Goal: Information Seeking & Learning: Learn about a topic

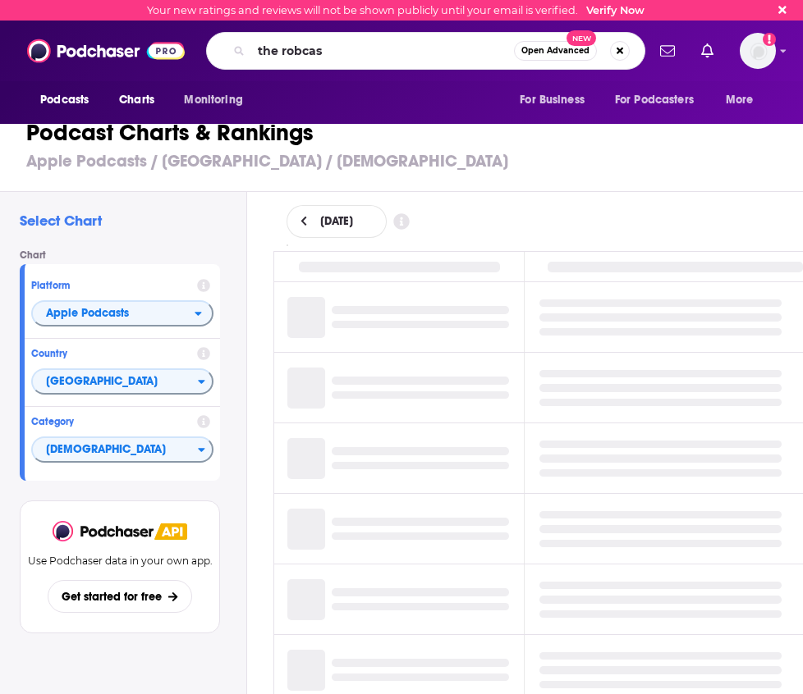
type input "the robcast"
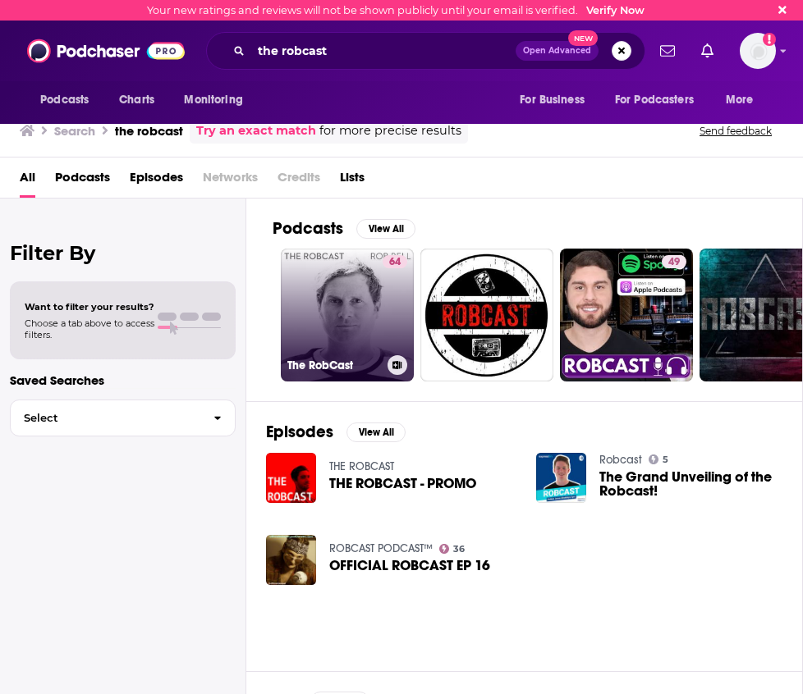
click at [354, 339] on link "64 The RobCast" at bounding box center [347, 315] width 133 height 133
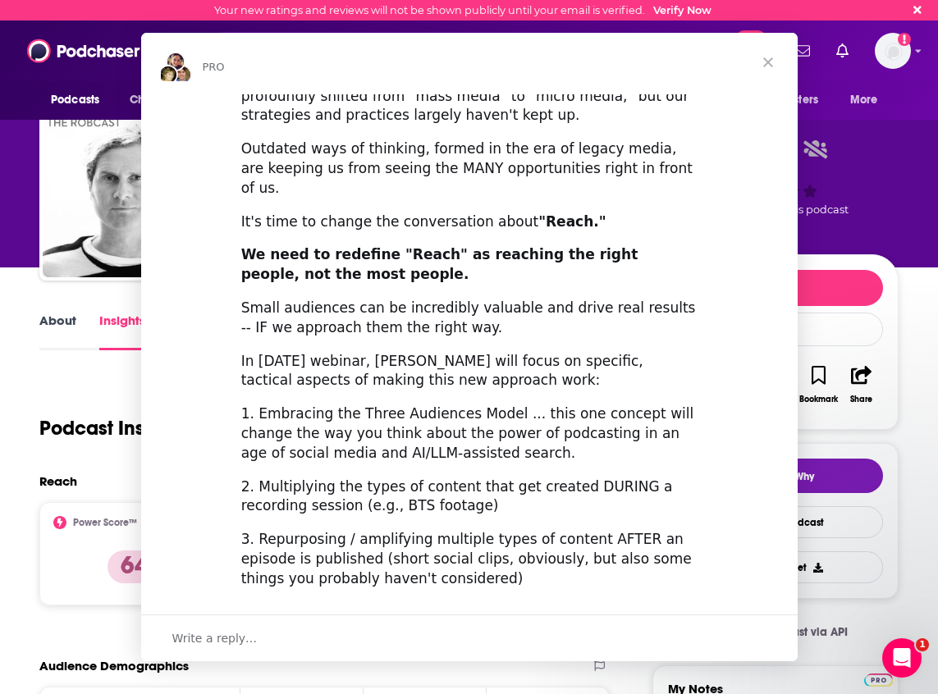
scroll to position [492, 0]
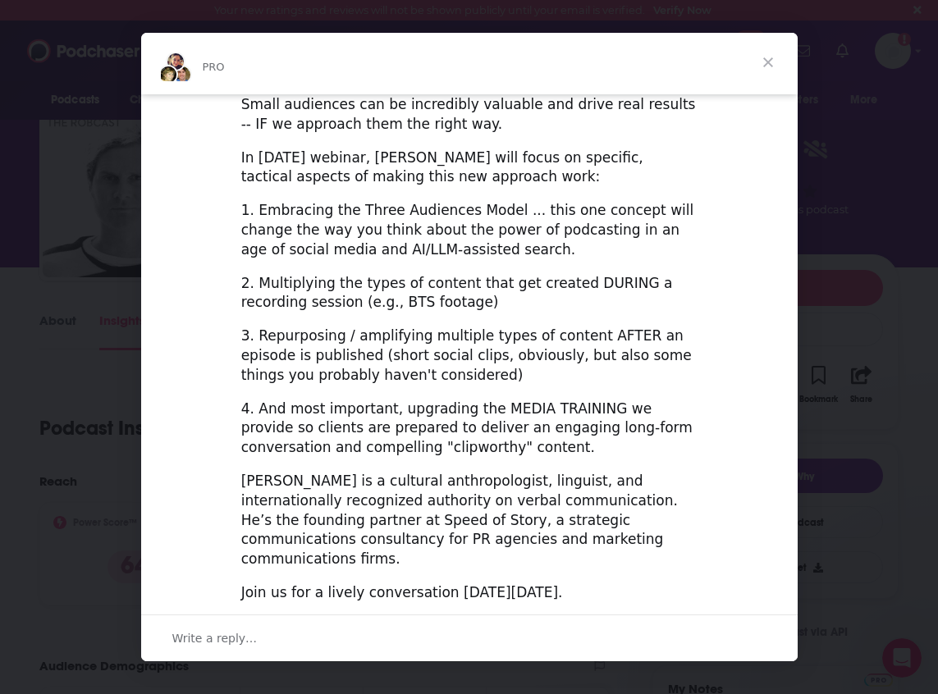
click at [763, 57] on span "Close" at bounding box center [768, 62] width 59 height 59
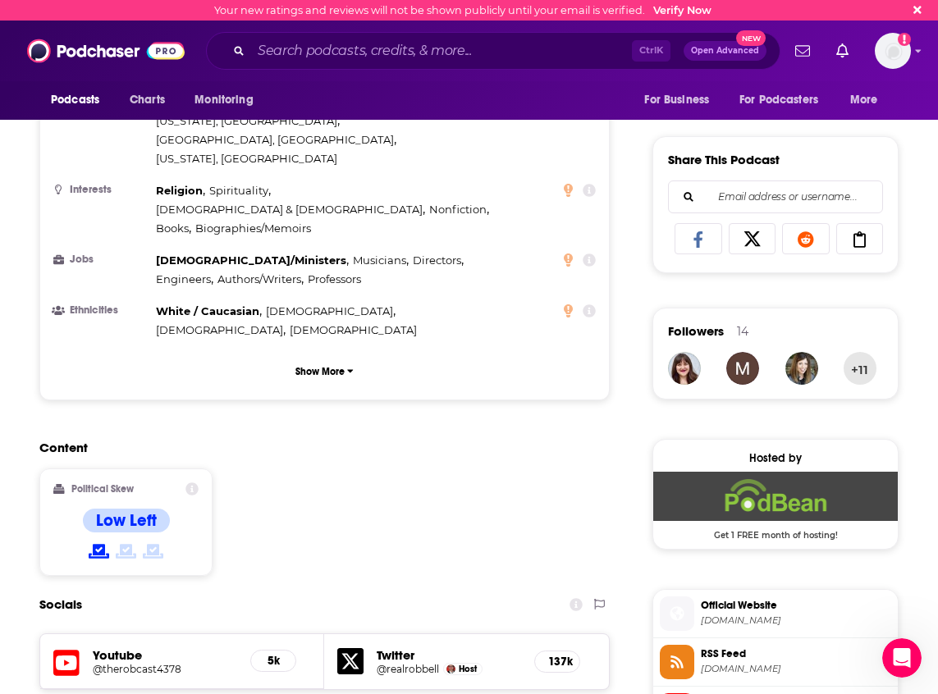
scroll to position [0, 0]
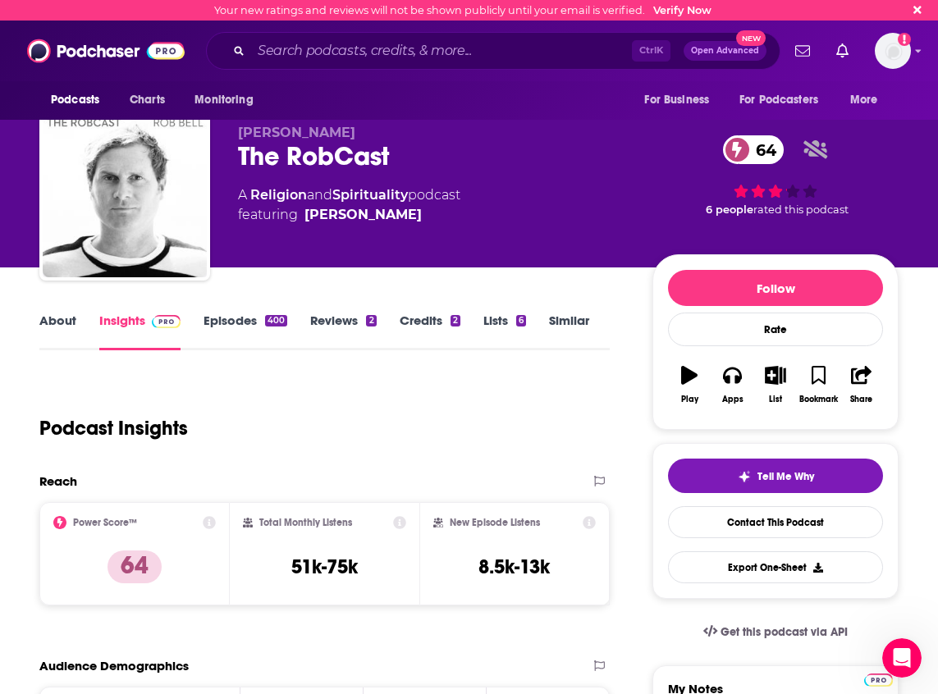
click at [559, 322] on link "Similar" at bounding box center [569, 332] width 40 height 38
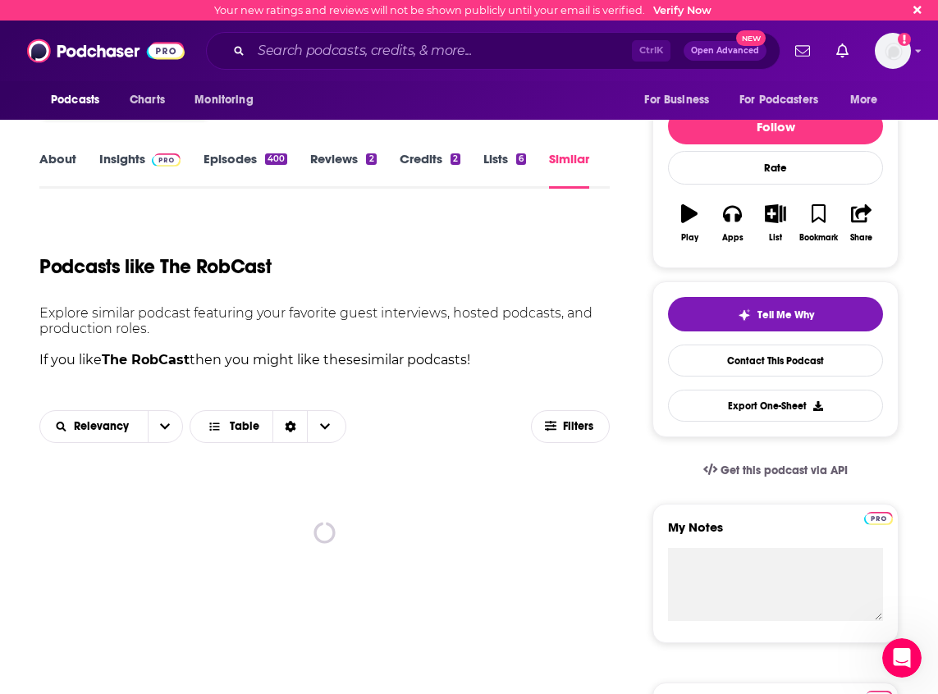
scroll to position [410, 0]
